Goal: Information Seeking & Learning: Understand process/instructions

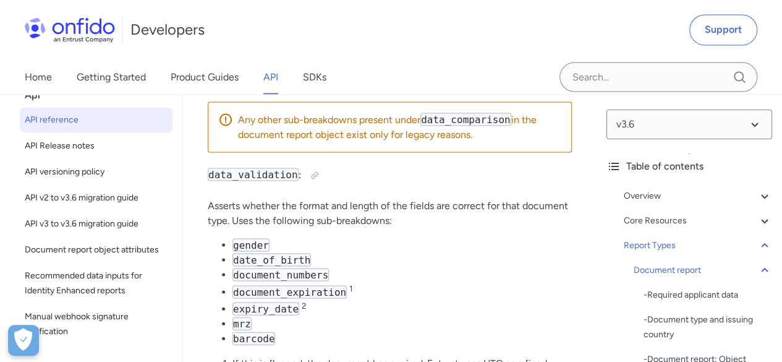
scroll to position [124, 0]
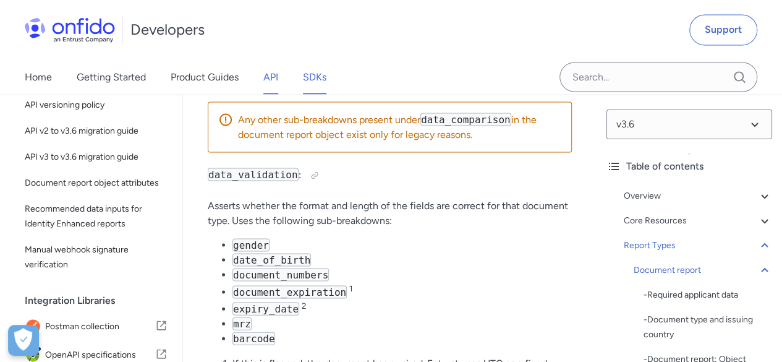
click at [307, 76] on link "SDKs" at bounding box center [314, 76] width 23 height 35
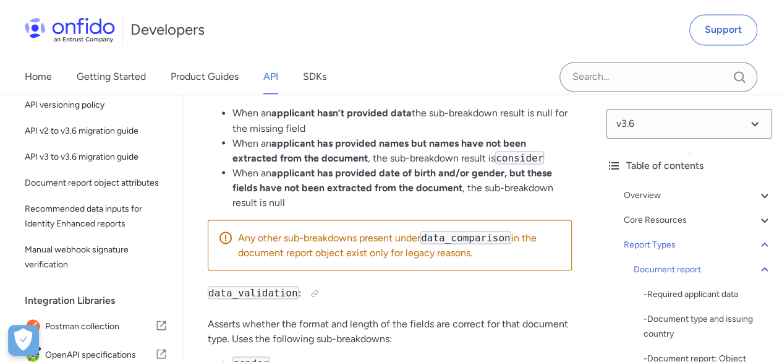
scroll to position [61960, 0]
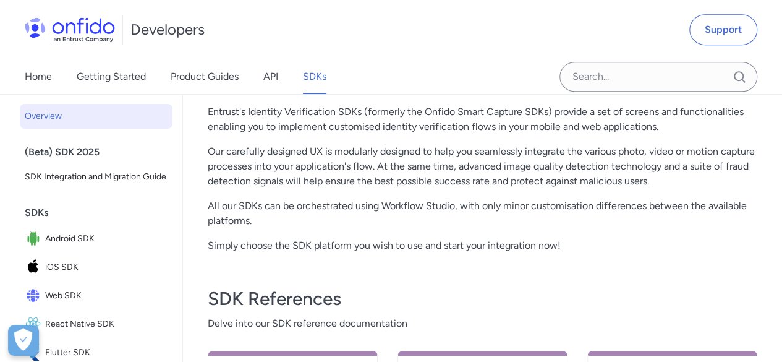
scroll to position [124, 0]
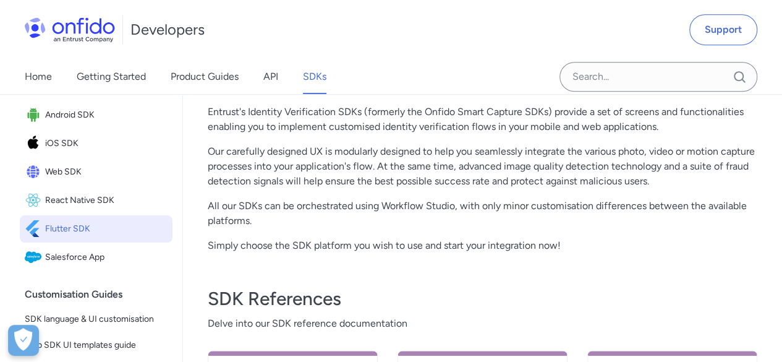
click at [100, 237] on span "Flutter SDK" at bounding box center [106, 228] width 122 height 17
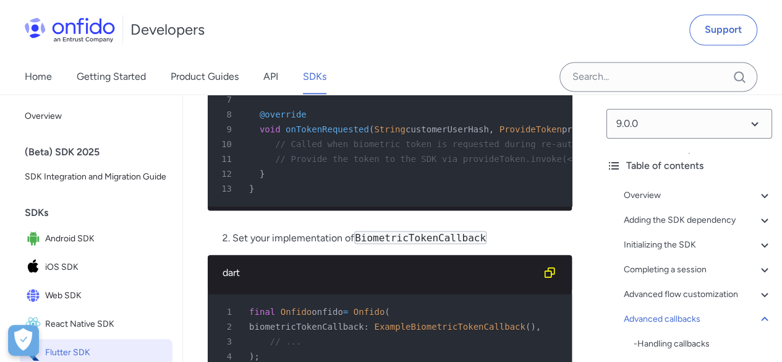
scroll to position [10498, 0]
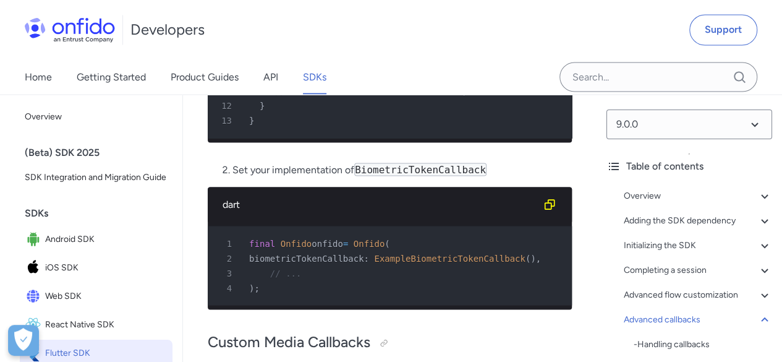
click at [419, 66] on span "customerUserHash" at bounding box center [447, 61] width 83 height 10
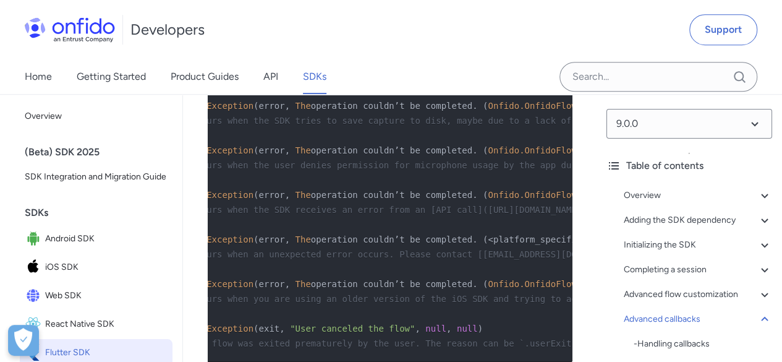
scroll to position [0, 0]
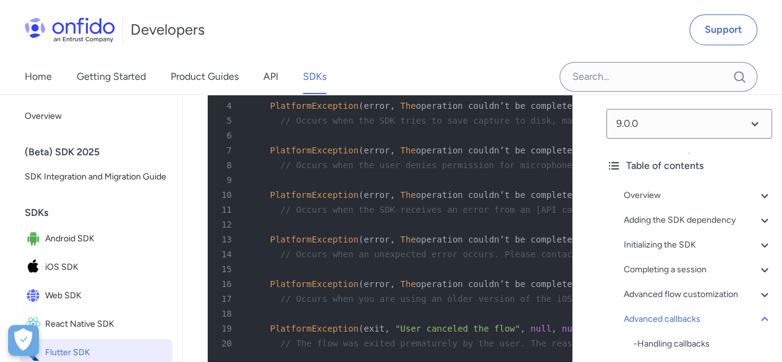
drag, startPoint x: 386, startPoint y: 167, endPoint x: 181, endPoint y: 168, distance: 205.9
click at [281, 66] on span "PlatformException" at bounding box center [293, 61] width 88 height 10
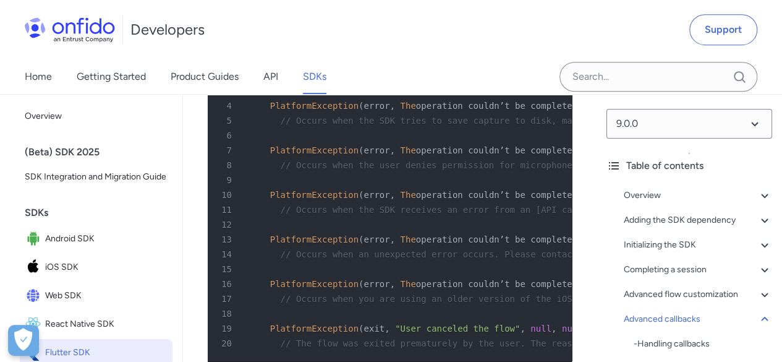
click at [281, 66] on span "PlatformException" at bounding box center [293, 61] width 88 height 10
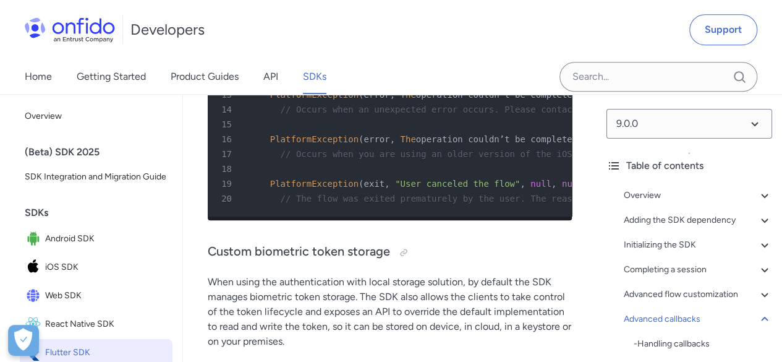
scroll to position [9715, 0]
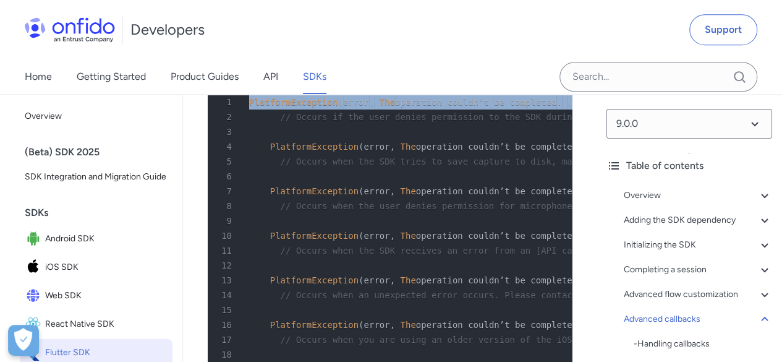
click at [419, 107] on span "operation couldn’t be completed" at bounding box center [475, 102] width 161 height 10
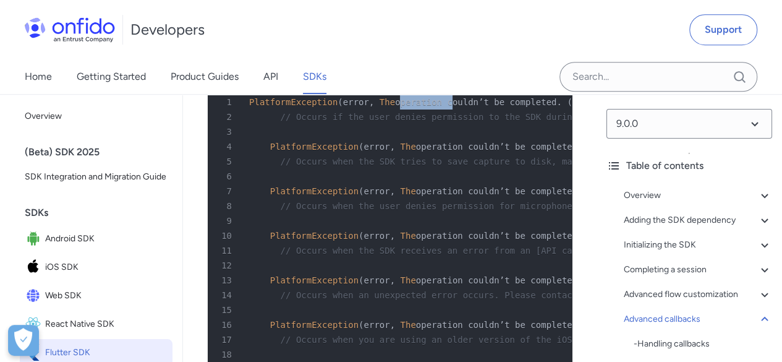
click at [419, 107] on span "operation couldn’t be completed" at bounding box center [475, 102] width 161 height 10
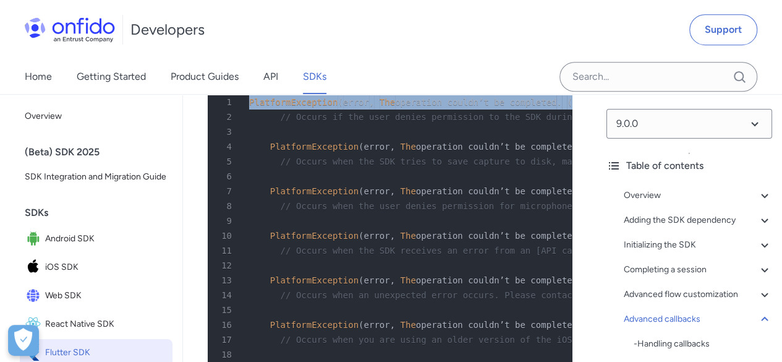
click at [419, 107] on span "operation couldn’t be completed" at bounding box center [475, 102] width 161 height 10
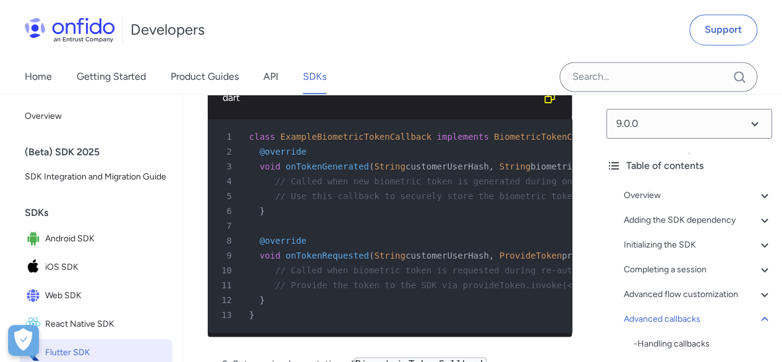
scroll to position [10526, 0]
